Goal: Navigation & Orientation: Find specific page/section

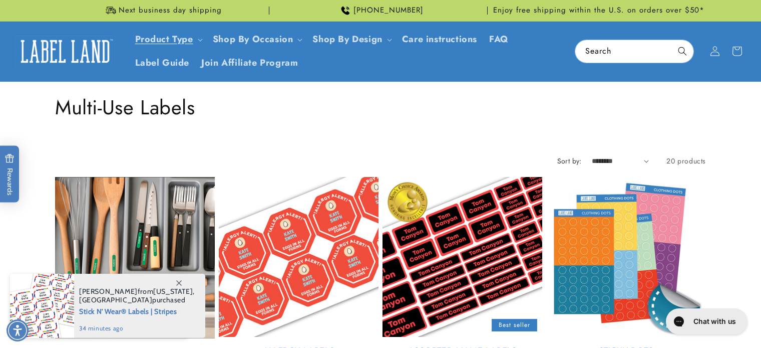
scroll to position [1325, 0]
